Goal: Task Accomplishment & Management: Use online tool/utility

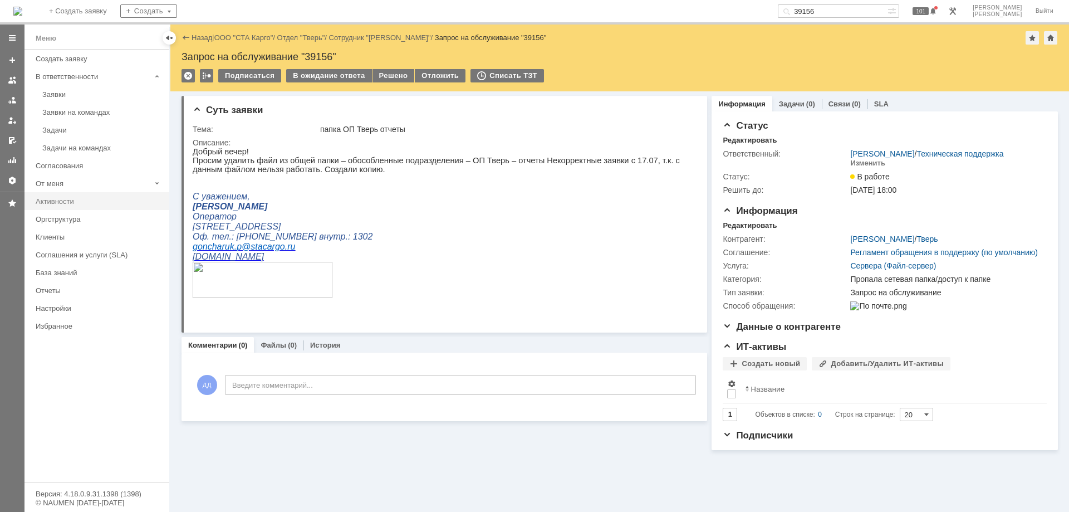
click at [68, 206] on link "Активности" at bounding box center [99, 201] width 136 height 17
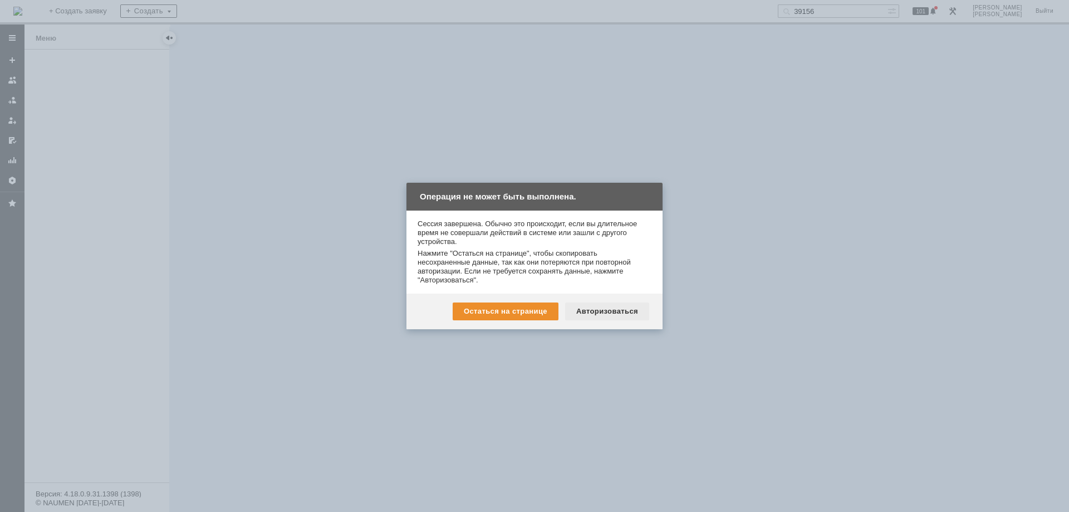
click at [601, 305] on div "Авторизоваться" at bounding box center [607, 311] width 84 height 18
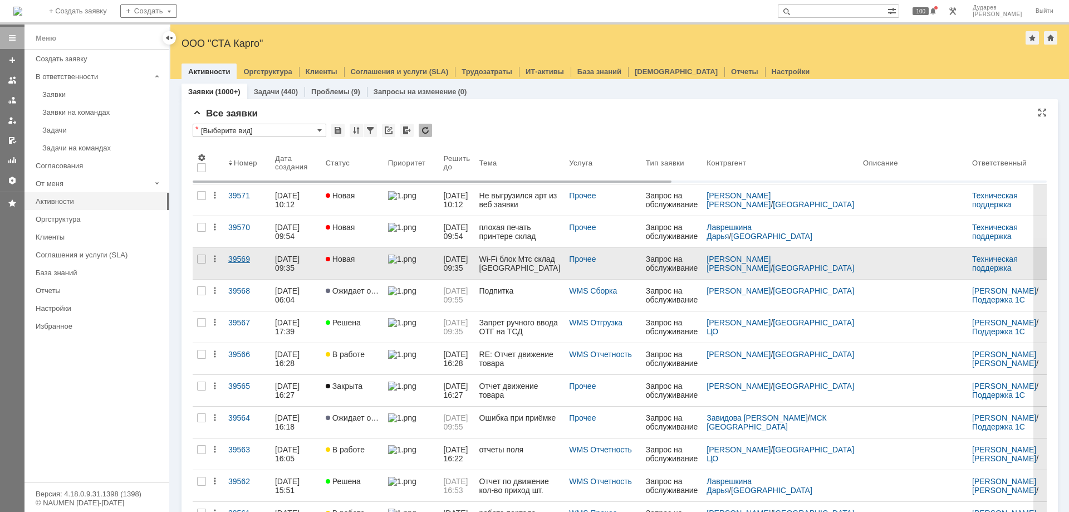
click at [242, 258] on div "39569" at bounding box center [247, 258] width 38 height 9
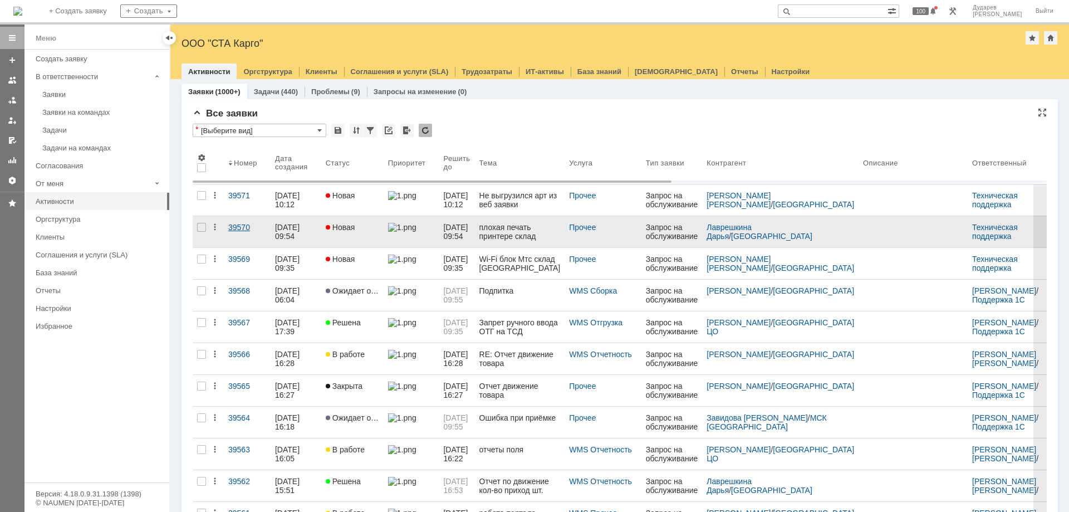
click at [243, 229] on div "39570" at bounding box center [247, 227] width 38 height 9
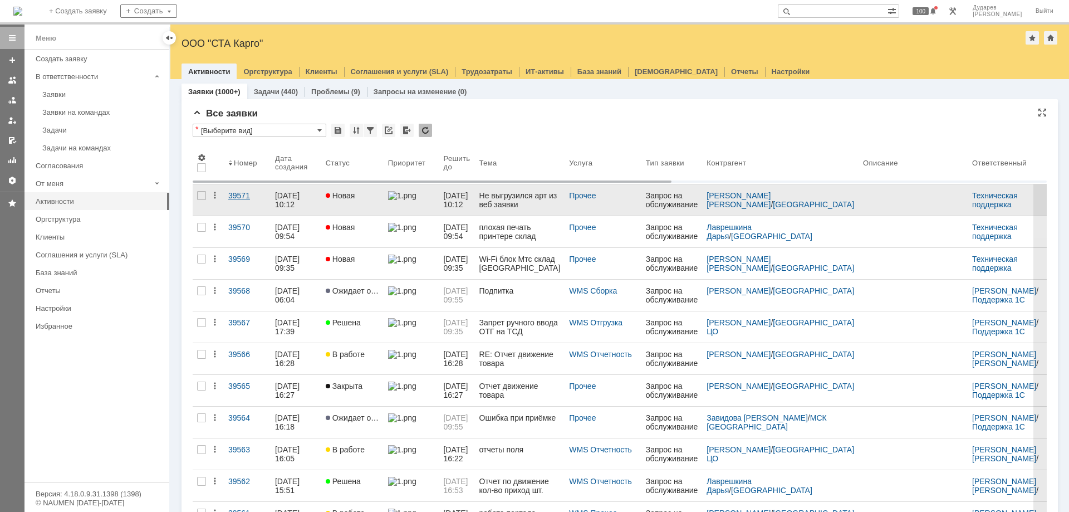
click at [244, 200] on link "39571" at bounding box center [247, 199] width 47 height 31
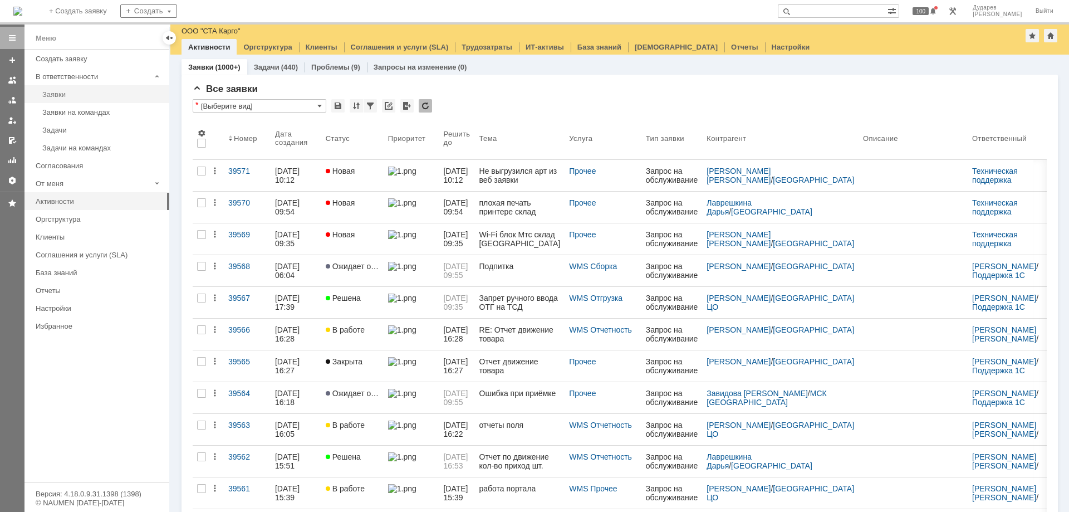
click at [64, 94] on div "Заявки" at bounding box center [102, 94] width 120 height 8
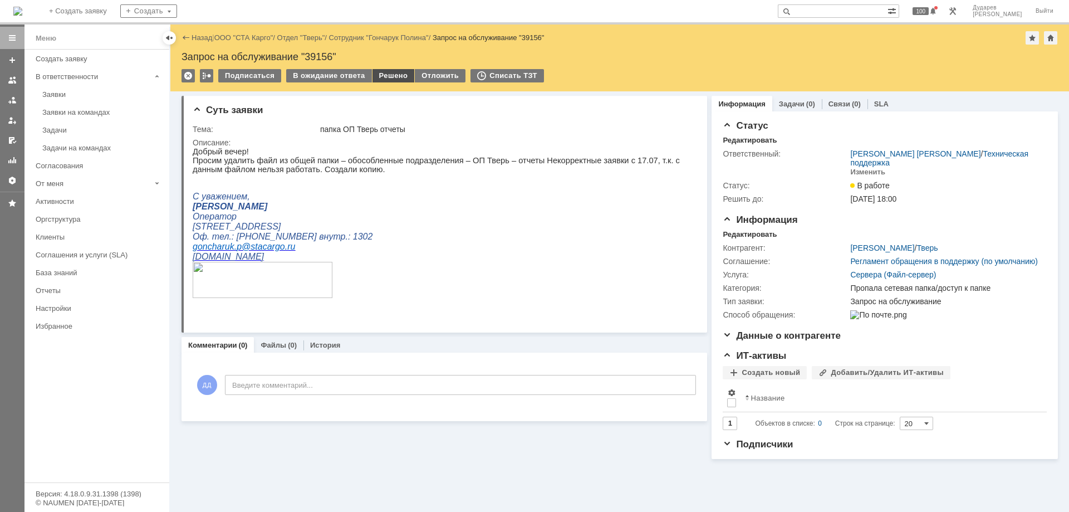
click at [400, 78] on div "Решено" at bounding box center [394, 75] width 42 height 13
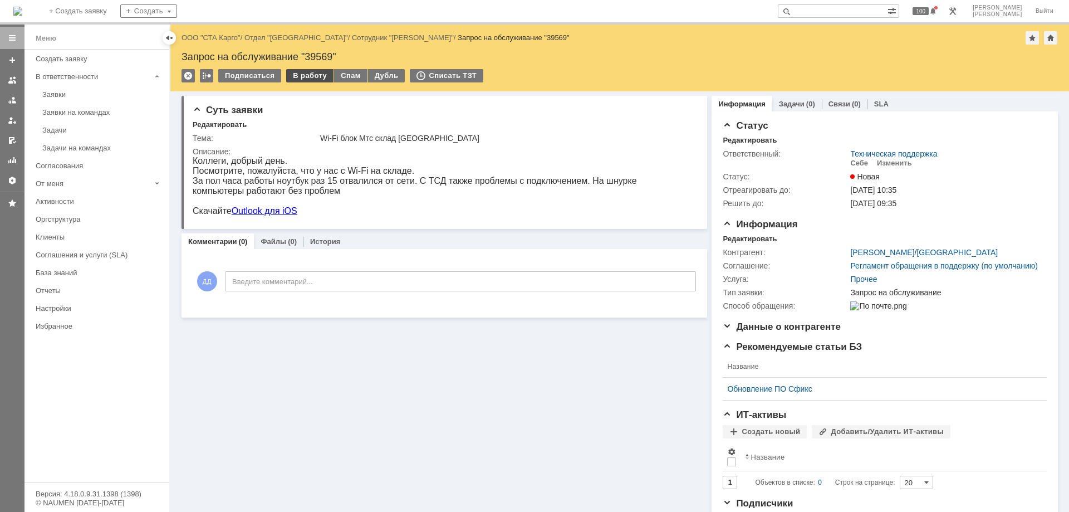
click at [307, 76] on div "В работу" at bounding box center [309, 75] width 47 height 13
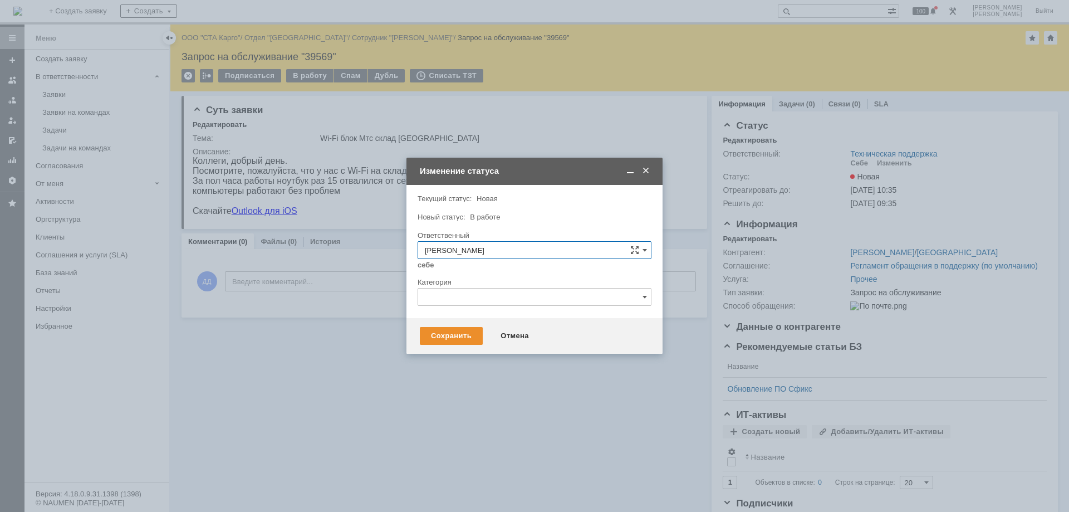
click at [498, 293] on input "text" at bounding box center [535, 297] width 234 height 18
click at [500, 355] on span "Неисправность WiFi" at bounding box center [534, 352] width 219 height 9
click at [431, 340] on div "Сохранить" at bounding box center [451, 336] width 63 height 18
type input "Неисправность WiFi"
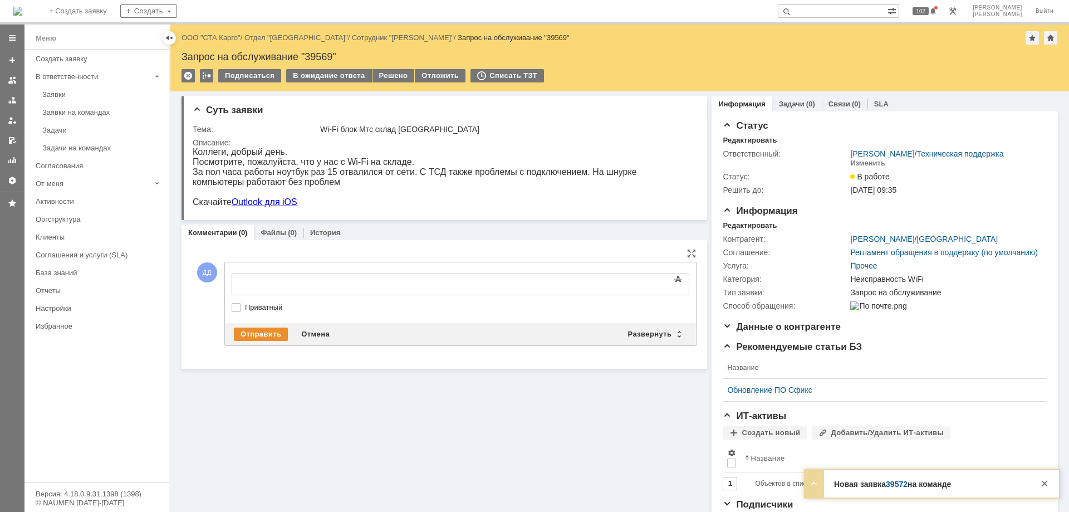
scroll to position [0, 0]
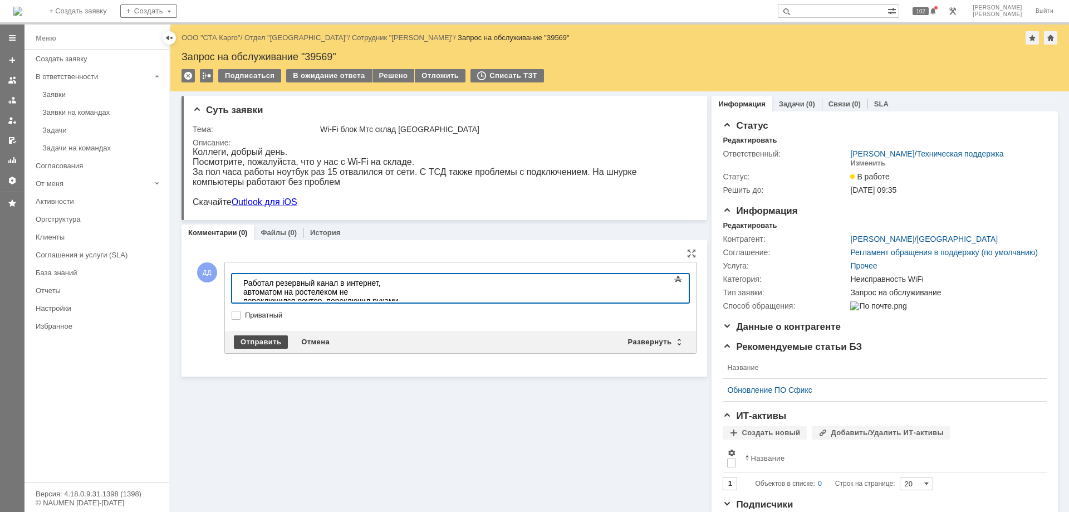
click at [281, 341] on div "Отправить" at bounding box center [261, 341] width 54 height 13
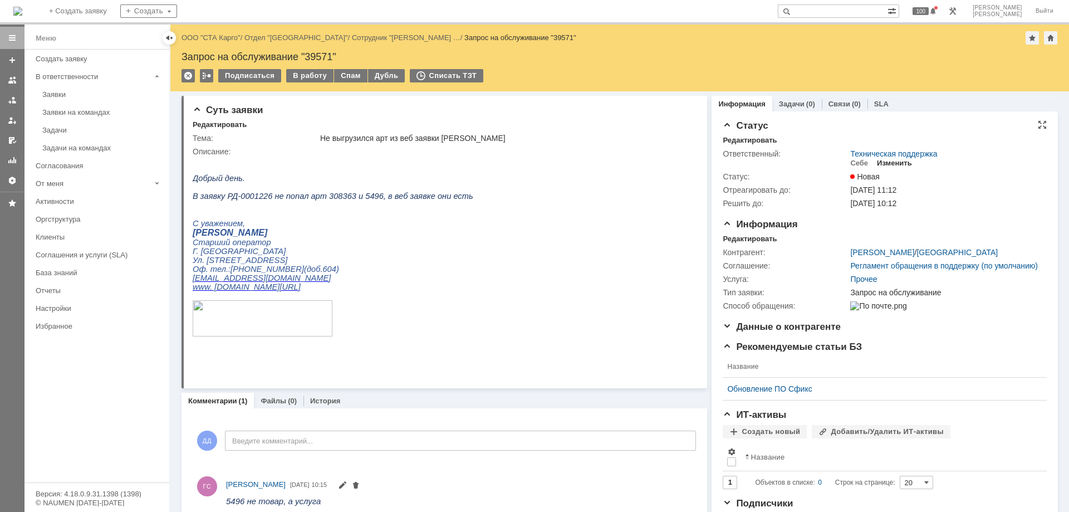
click at [888, 167] on div "Изменить" at bounding box center [894, 163] width 35 height 9
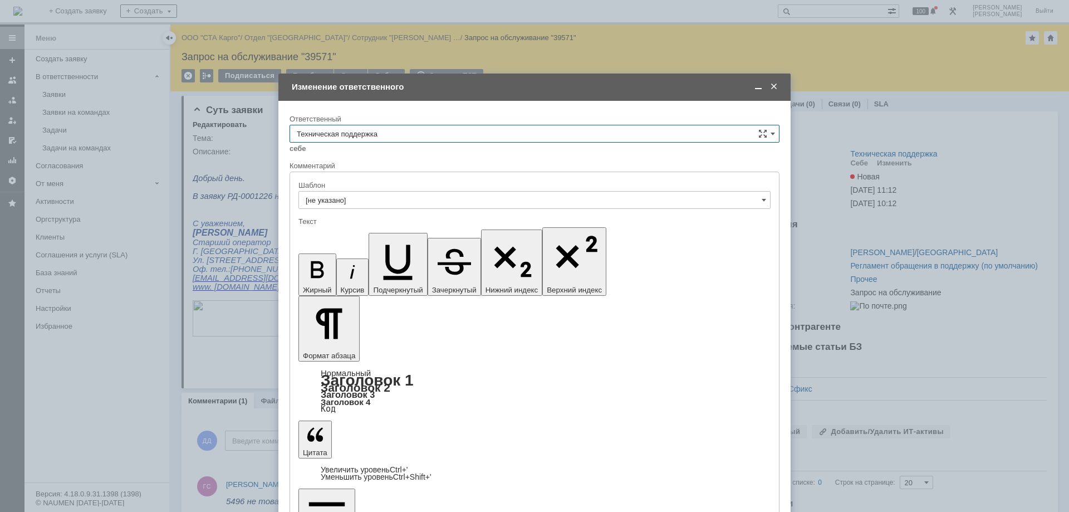
click at [369, 134] on input "Техническая поддержка" at bounding box center [535, 134] width 490 height 18
click at [334, 229] on span "Поддержка 1С" at bounding box center [535, 226] width 476 height 9
type input "Поддержка 1С"
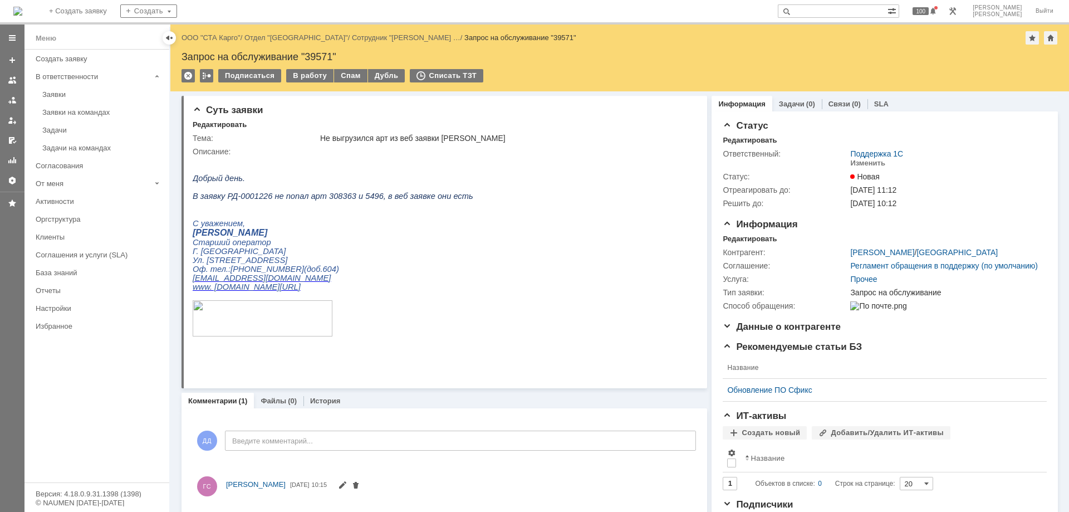
scroll to position [0, 0]
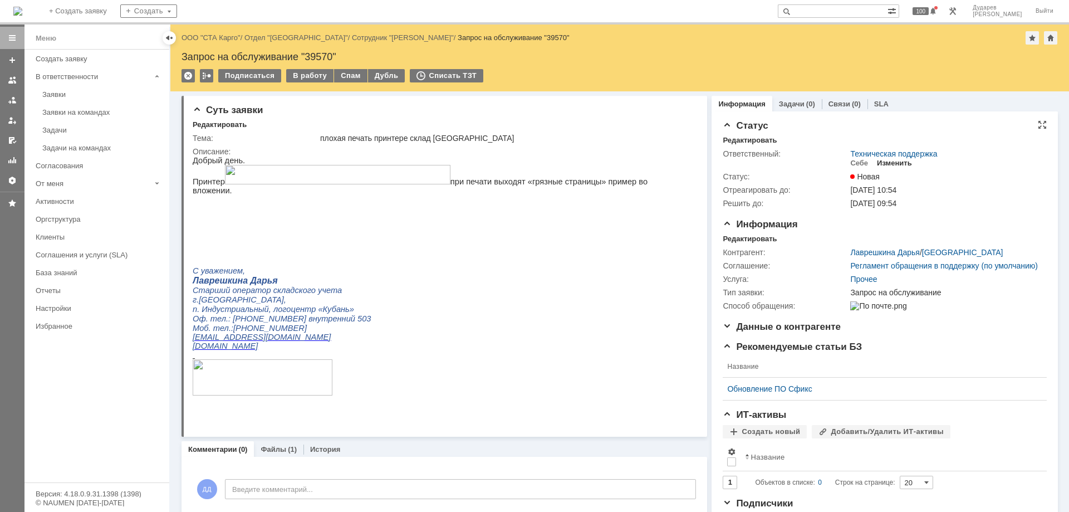
click at [884, 163] on div "Изменить" at bounding box center [894, 163] width 35 height 9
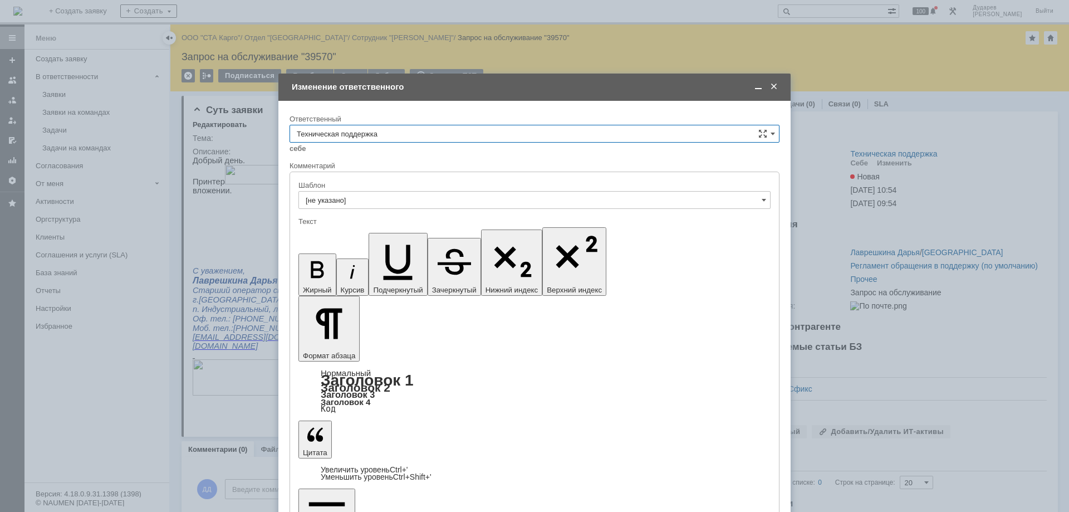
click at [399, 130] on input "Техническая поддержка" at bounding box center [535, 134] width 490 height 18
click at [369, 184] on div "[PERSON_NAME]" at bounding box center [534, 191] width 489 height 18
type input "[PERSON_NAME]"
